Goal: Task Accomplishment & Management: Complete application form

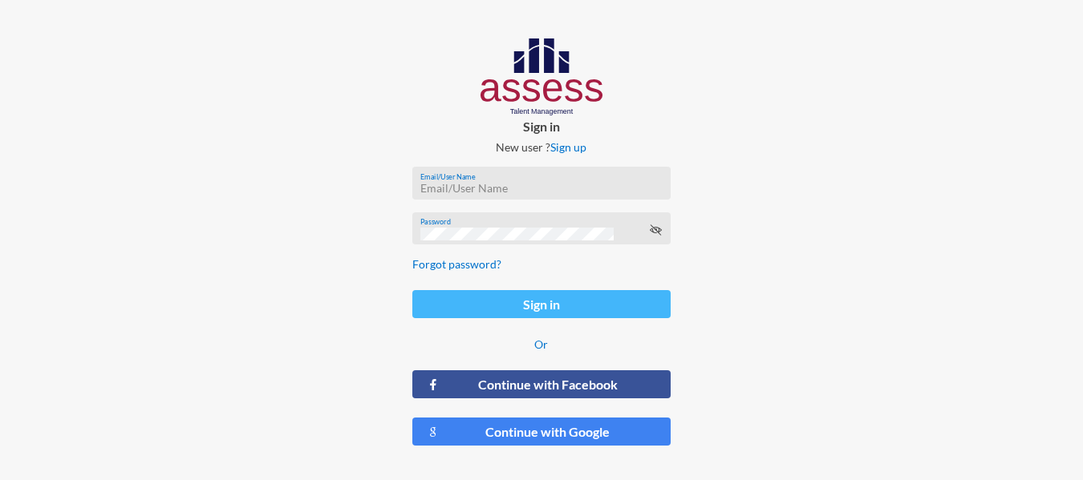
type input "[PERSON_NAME][EMAIL_ADDRESS][DOMAIN_NAME]"
click at [552, 315] on button "Sign in" at bounding box center [541, 304] width 258 height 28
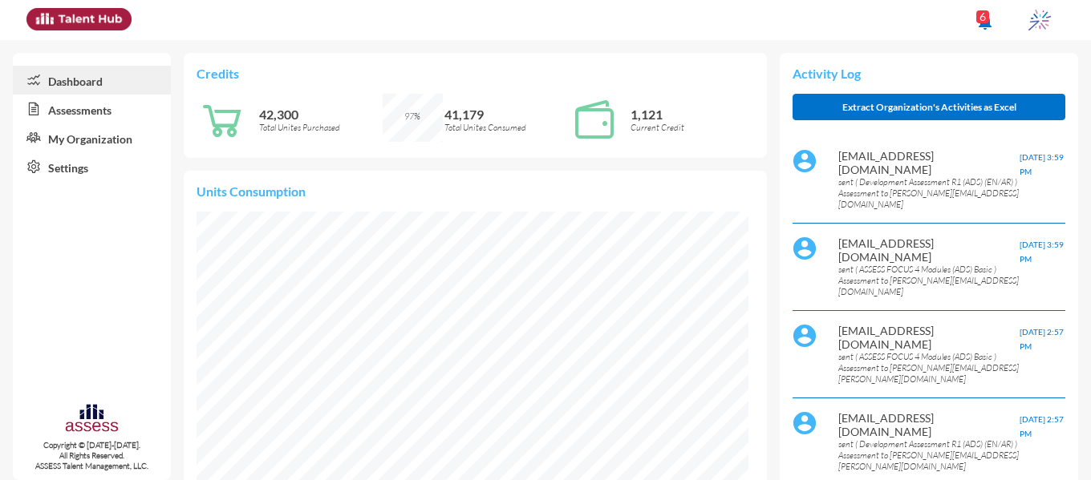
scroll to position [125, 250]
click at [87, 110] on link "Assessments" at bounding box center [92, 109] width 158 height 29
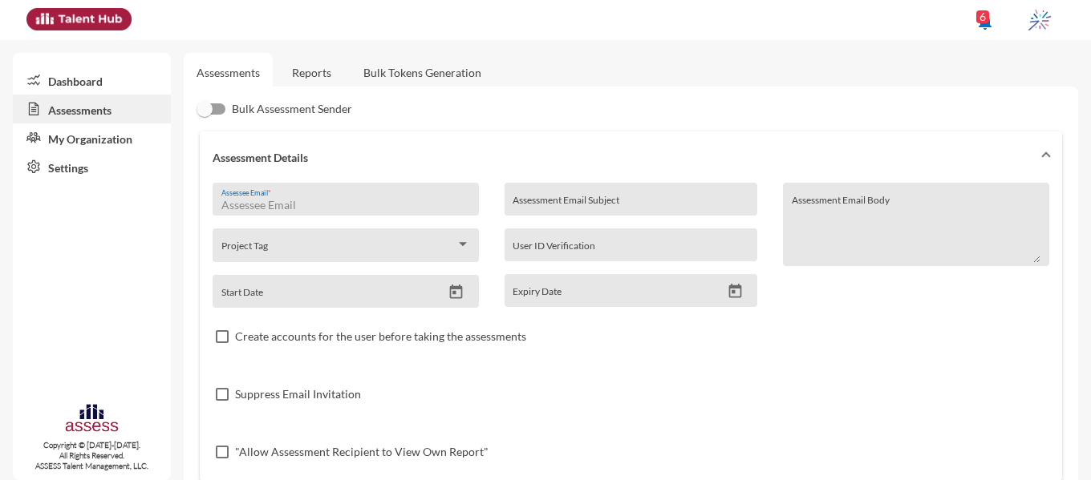
click at [306, 203] on input "Assessee Email *" at bounding box center [345, 205] width 249 height 13
click at [626, 200] on input "Assessment Email Subject" at bounding box center [631, 205] width 237 height 13
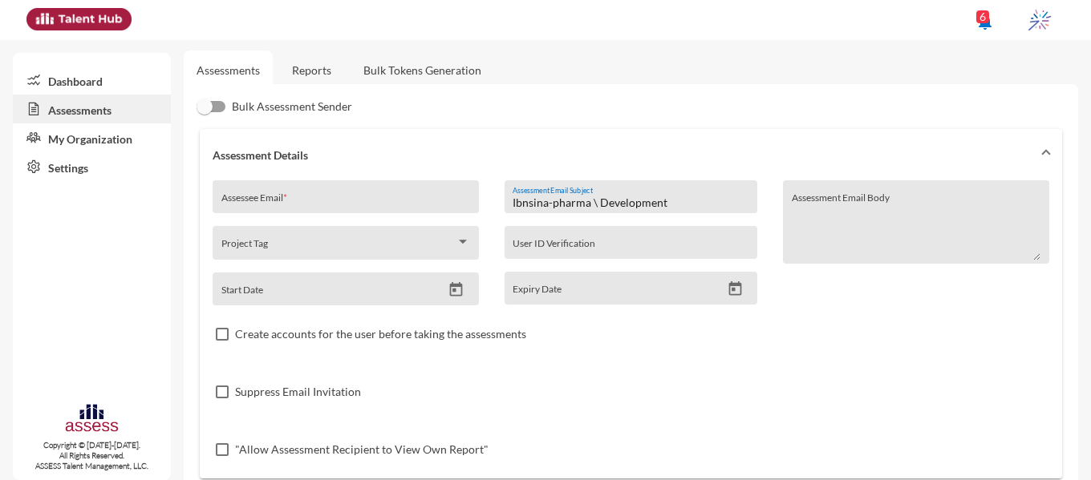
scroll to position [12, 0]
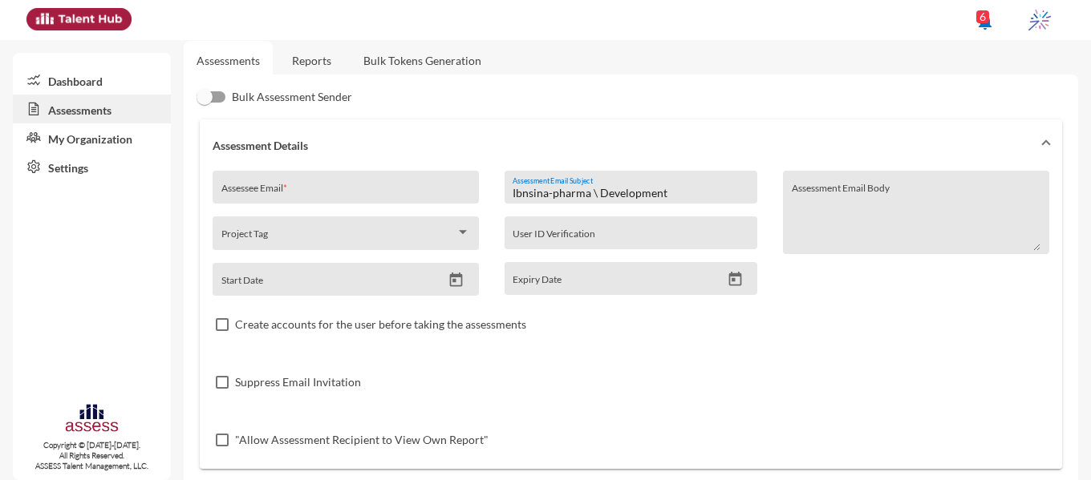
type input "Ibnsina-pharma \ Development"
click at [451, 277] on icon "Open calendar" at bounding box center [456, 280] width 13 height 14
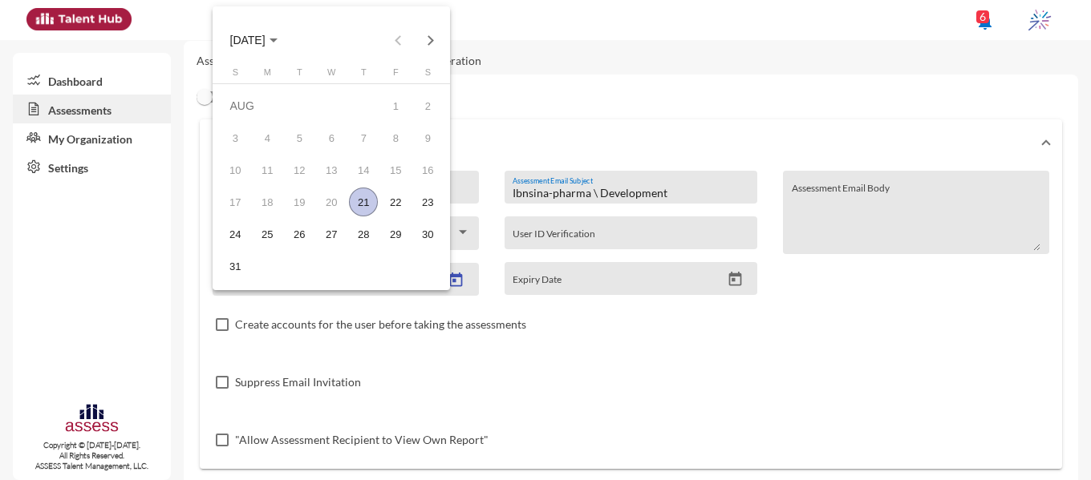
click at [358, 195] on div "21" at bounding box center [363, 202] width 29 height 29
type input "[DATE]"
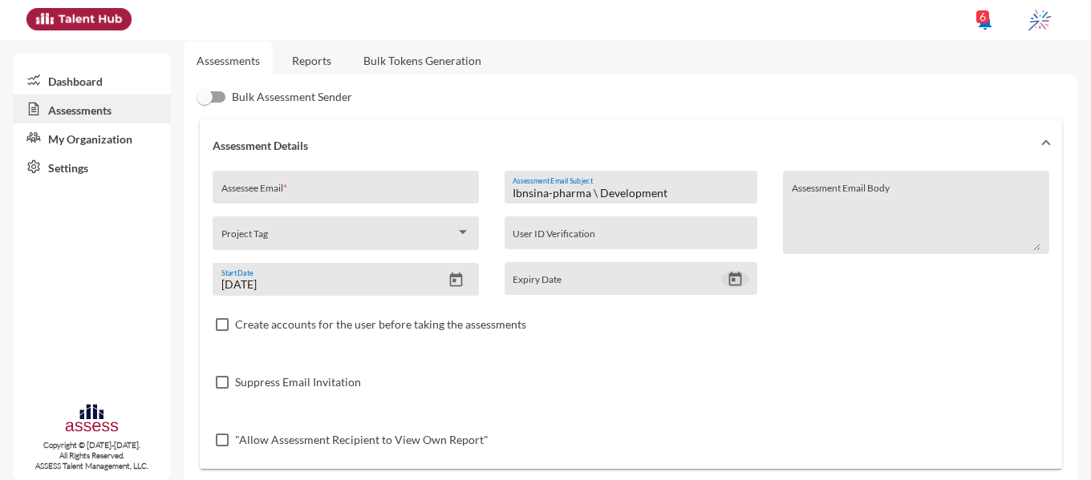
click at [727, 284] on icon "Open calendar" at bounding box center [735, 279] width 17 height 17
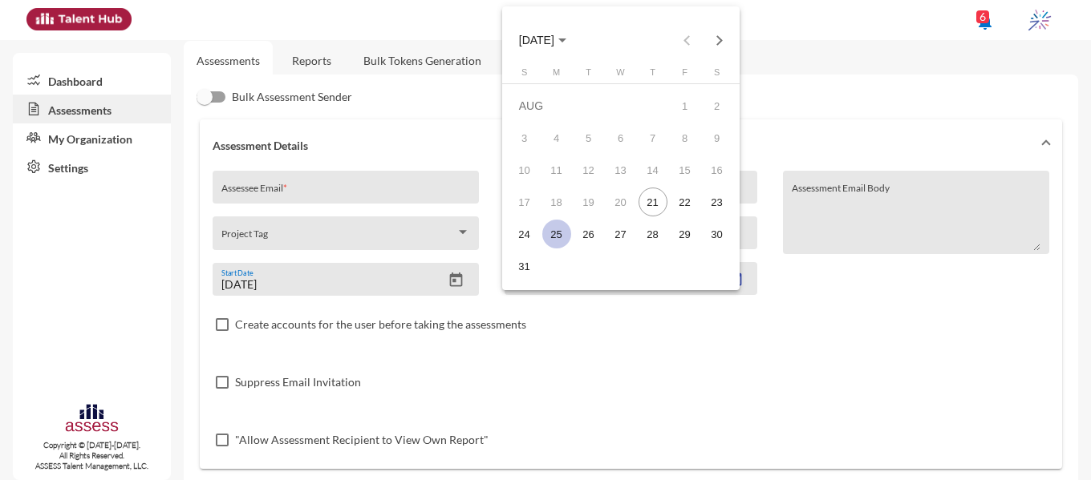
click at [559, 240] on div "25" at bounding box center [556, 234] width 29 height 29
type input "[DATE]"
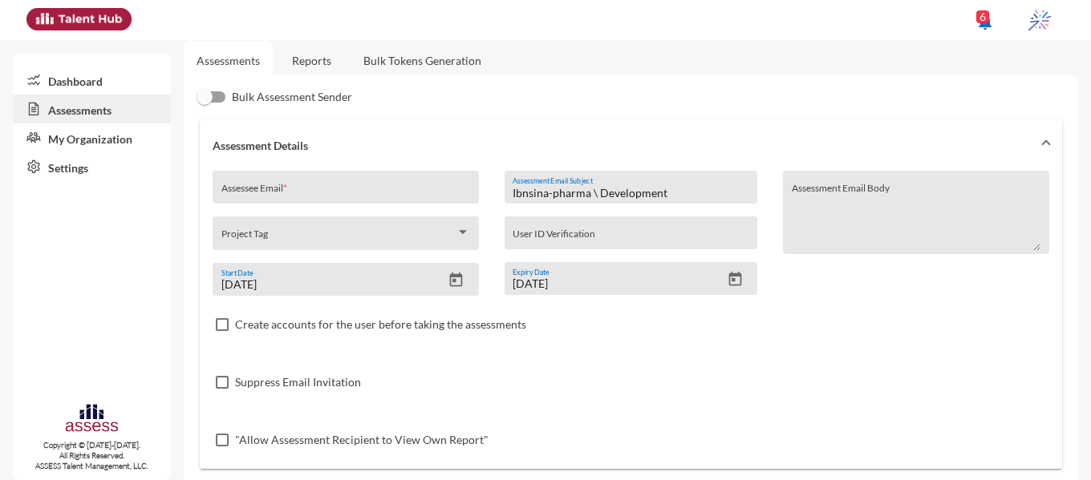
click at [365, 228] on div "Project Tag" at bounding box center [345, 237] width 249 height 25
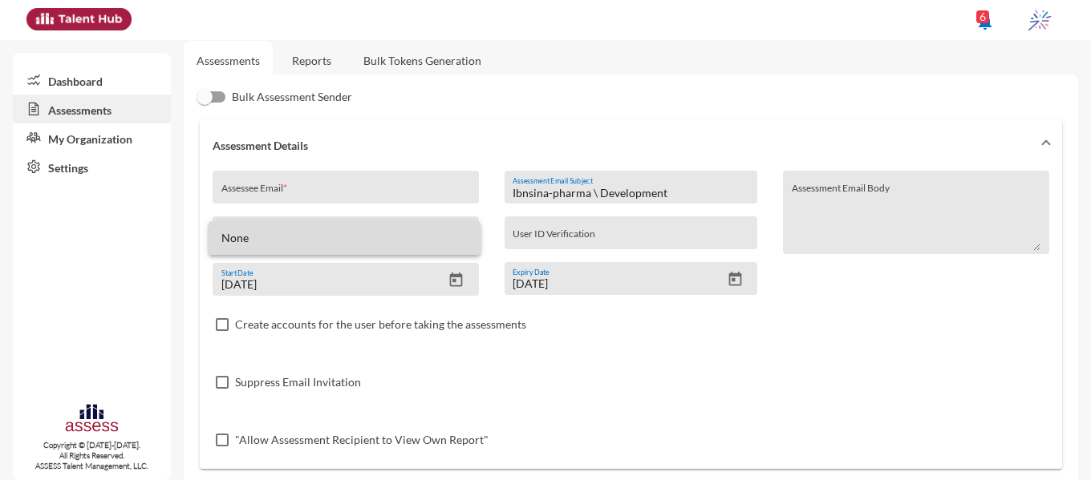
click at [365, 228] on span "None" at bounding box center [344, 238] width 246 height 34
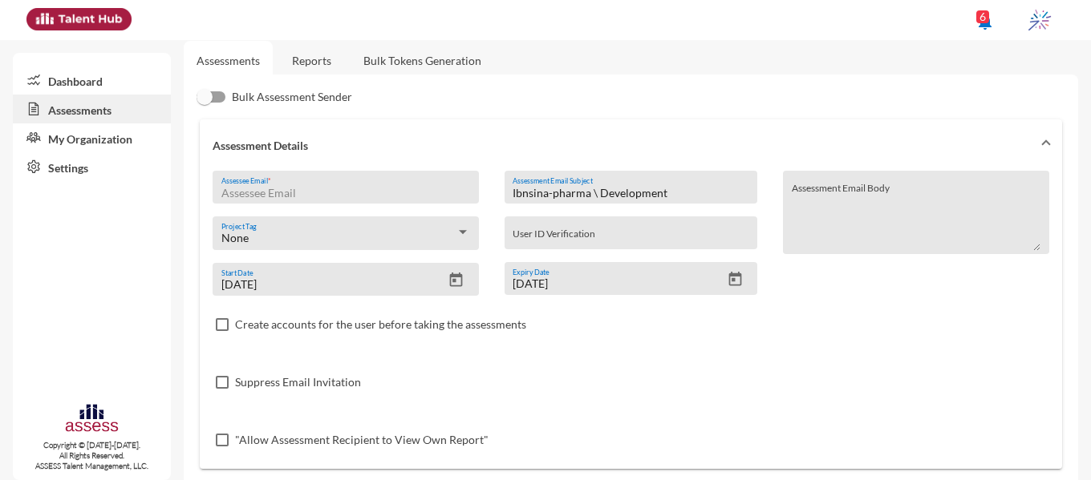
click at [397, 193] on input "Assessee Email *" at bounding box center [345, 193] width 249 height 13
click at [451, 232] on div "None" at bounding box center [338, 238] width 235 height 13
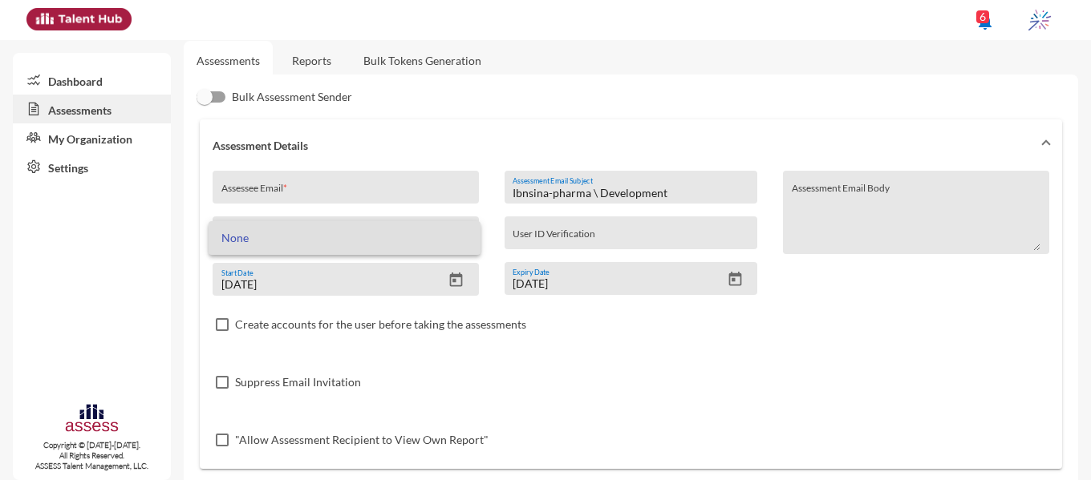
click at [478, 369] on div at bounding box center [545, 240] width 1091 height 480
click at [399, 184] on div "Assessee Email *" at bounding box center [345, 192] width 249 height 24
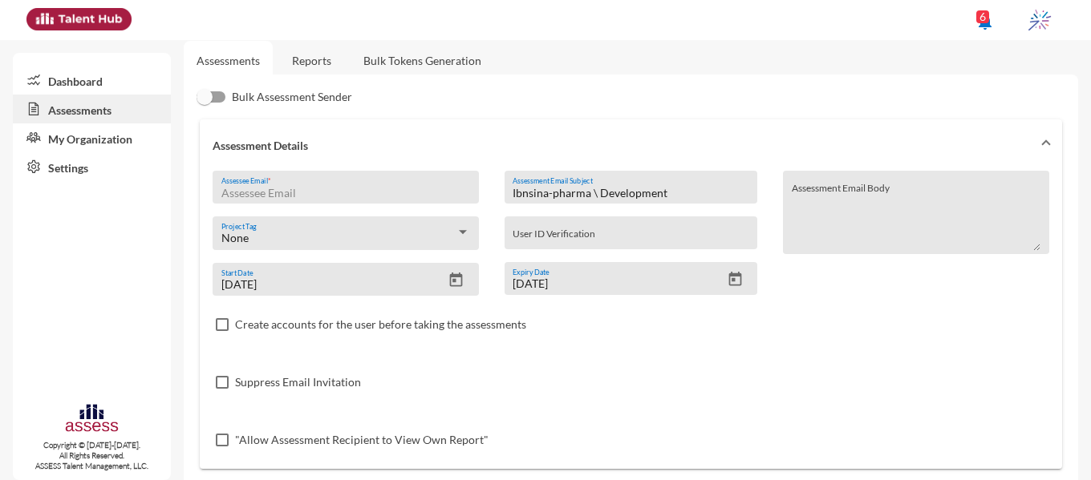
paste input "[EMAIL_ADDRESS][DOMAIN_NAME]"
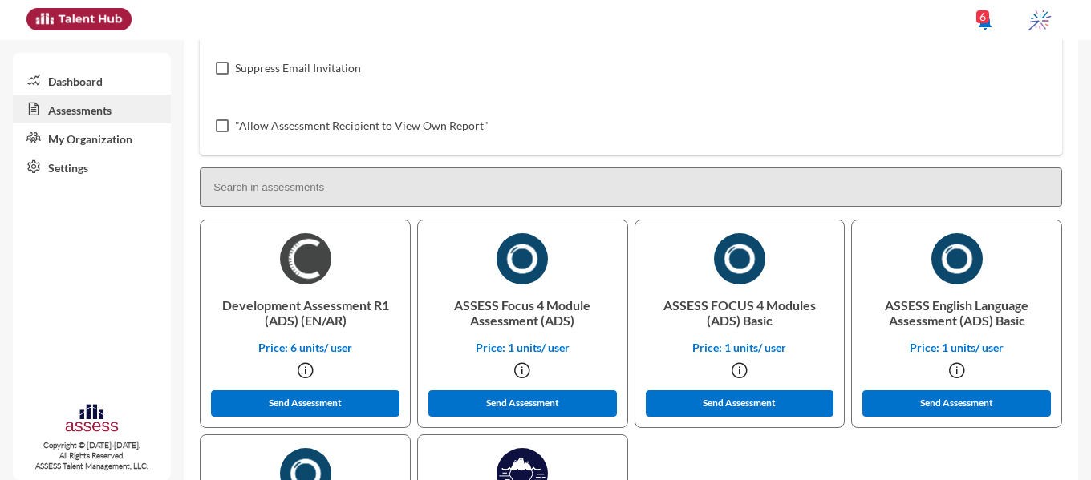
scroll to position [436, 0]
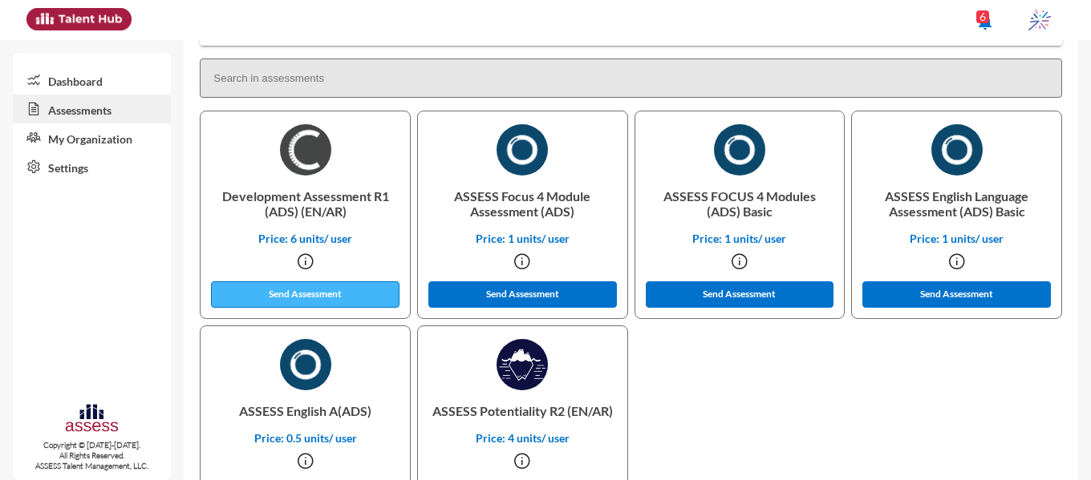
type input "[EMAIL_ADDRESS][DOMAIN_NAME]"
click at [300, 290] on button "Send Assessment" at bounding box center [305, 295] width 189 height 26
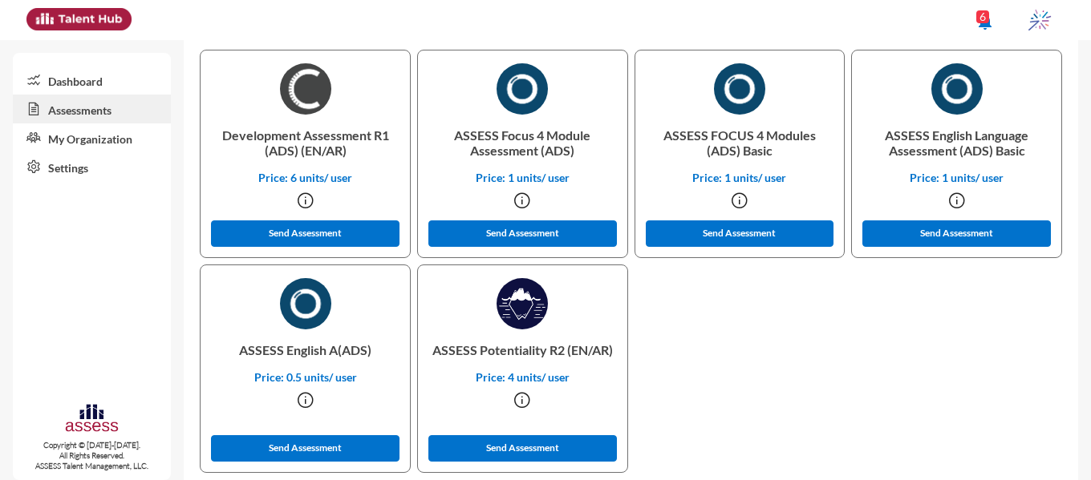
scroll to position [501, 0]
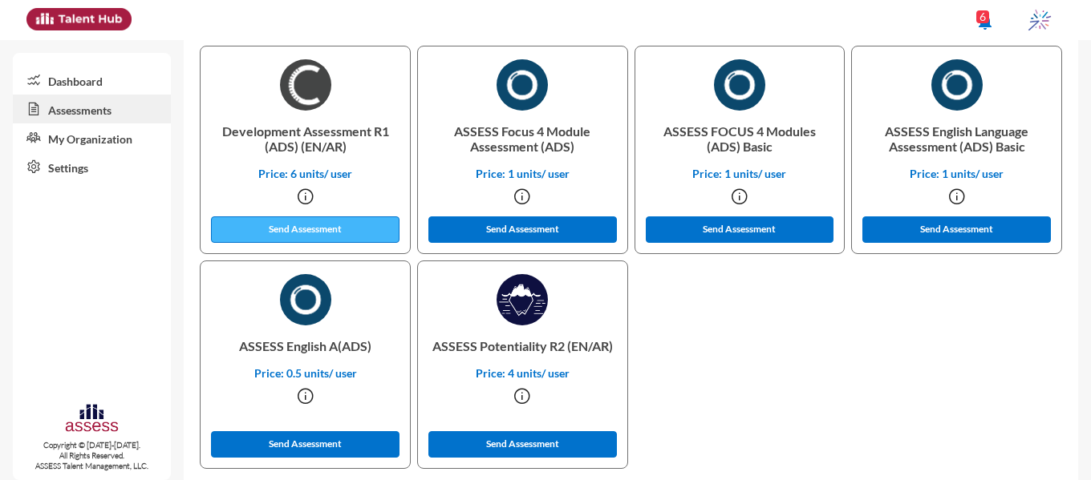
click at [271, 234] on button "Send Assessment" at bounding box center [305, 230] width 189 height 26
click at [241, 228] on button "Send Assessment" at bounding box center [305, 230] width 189 height 26
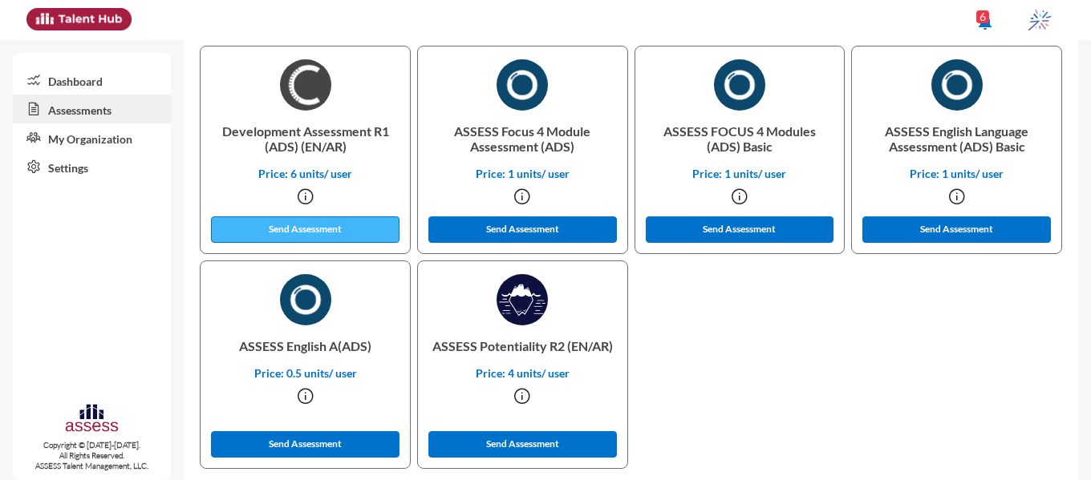
click at [241, 228] on button "Send Assessment" at bounding box center [305, 230] width 189 height 26
click at [270, 229] on button "Send Assessment" at bounding box center [305, 230] width 189 height 26
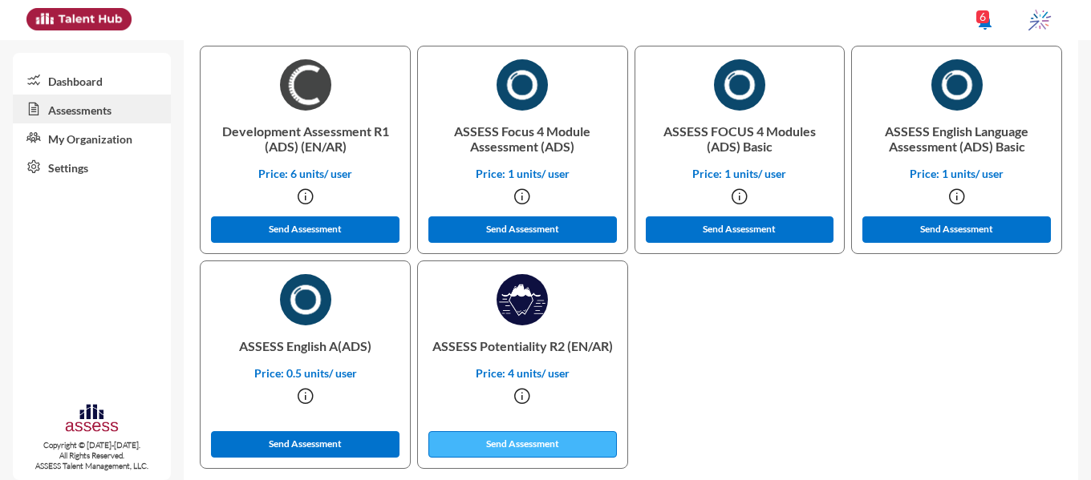
click at [510, 441] on button "Send Assessment" at bounding box center [522, 445] width 189 height 26
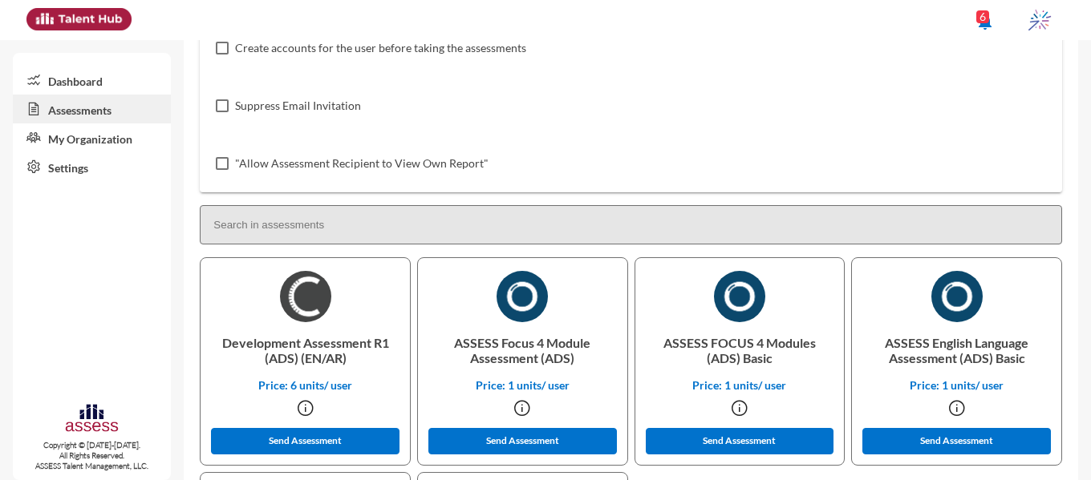
scroll to position [294, 0]
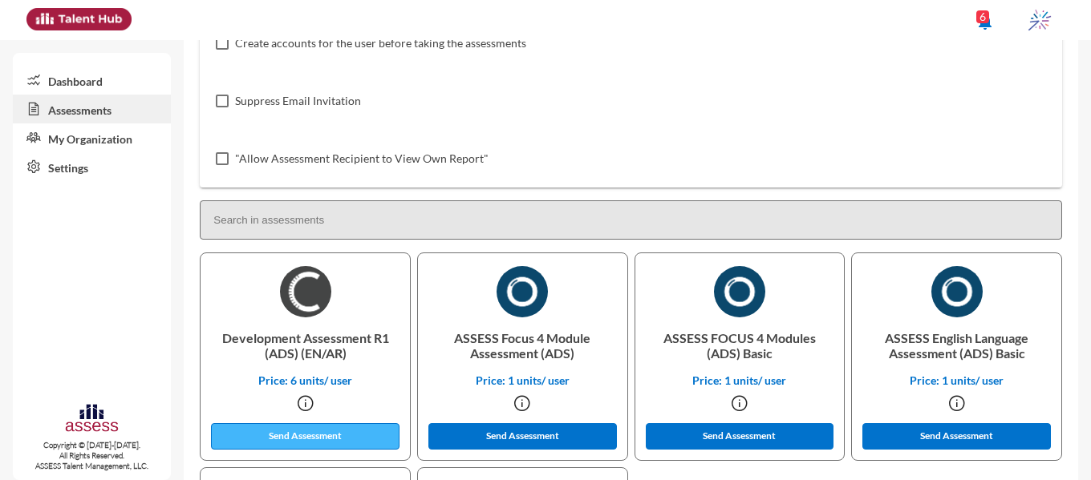
click at [254, 437] on button "Send Assessment" at bounding box center [305, 437] width 189 height 26
